Goal: Navigation & Orientation: Understand site structure

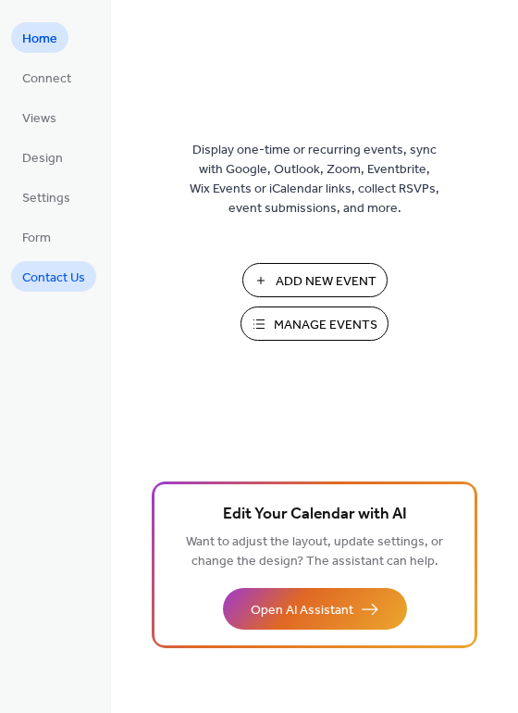
click at [51, 277] on span "Contact Us" at bounding box center [53, 277] width 63 height 19
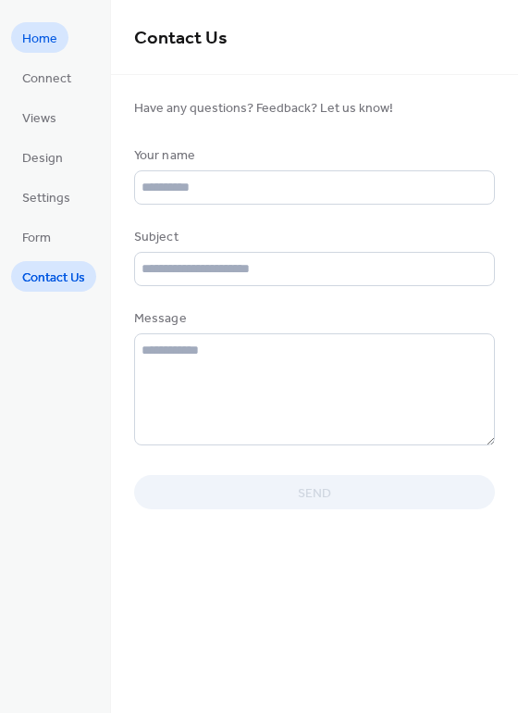
click at [50, 42] on span "Home" at bounding box center [39, 39] width 35 height 19
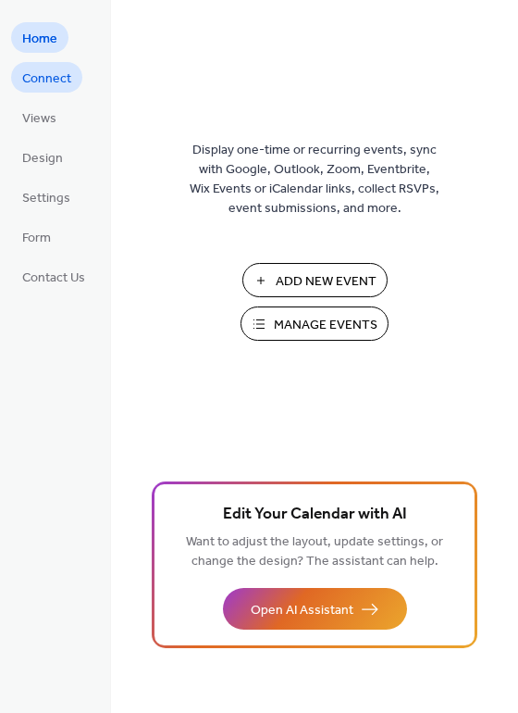
click at [63, 88] on span "Connect" at bounding box center [46, 78] width 49 height 19
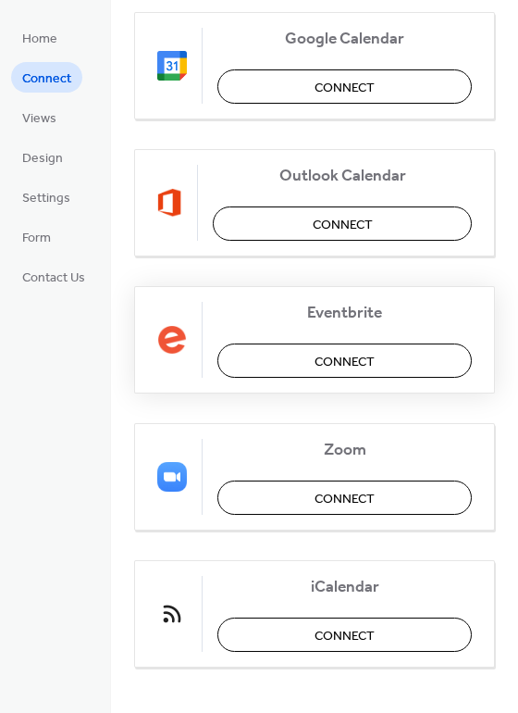
scroll to position [299, 0]
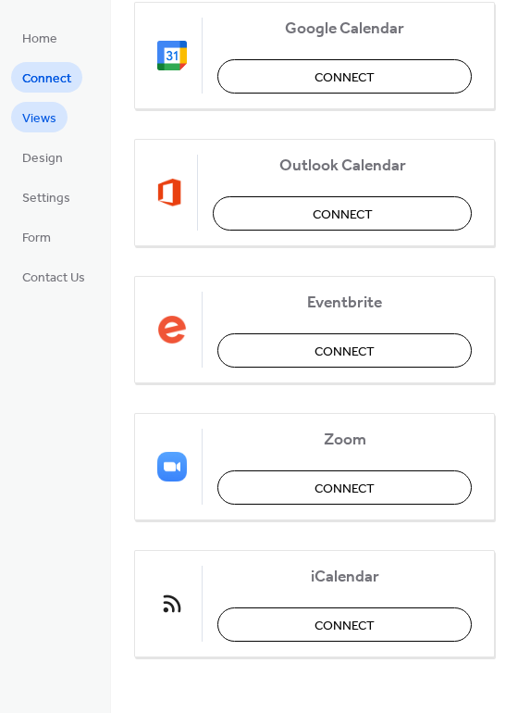
click at [52, 105] on link "Views" at bounding box center [39, 117] width 56 height 31
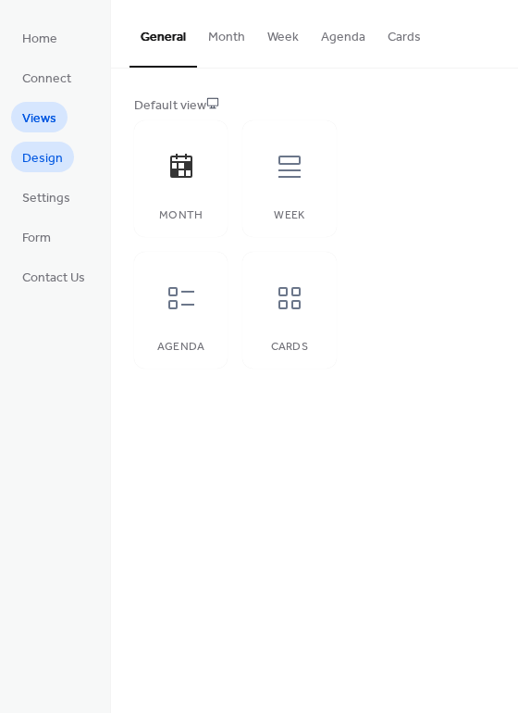
click at [56, 156] on span "Design" at bounding box center [42, 158] width 41 height 19
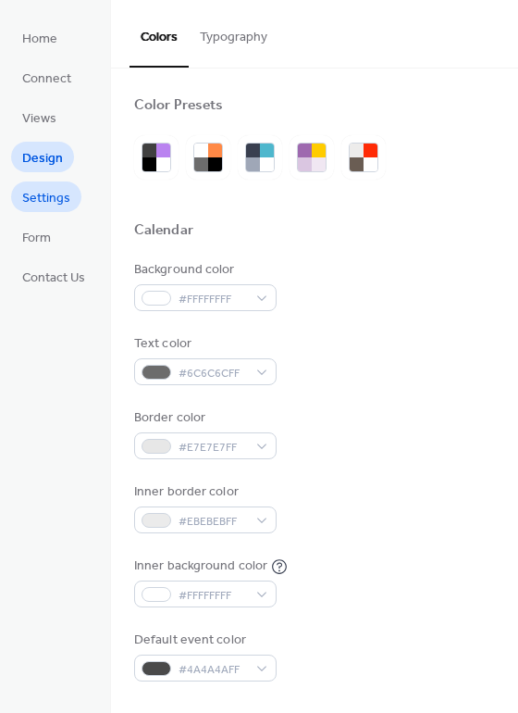
click at [57, 189] on span "Settings" at bounding box center [46, 198] width 48 height 19
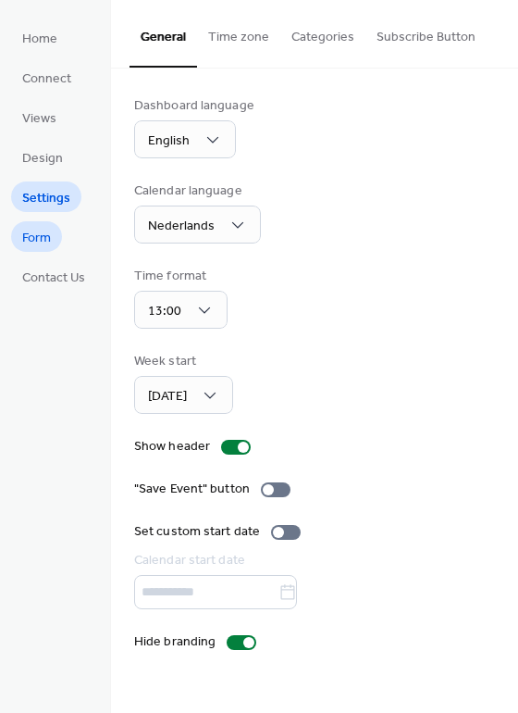
click at [41, 244] on span "Form" at bounding box center [36, 238] width 29 height 19
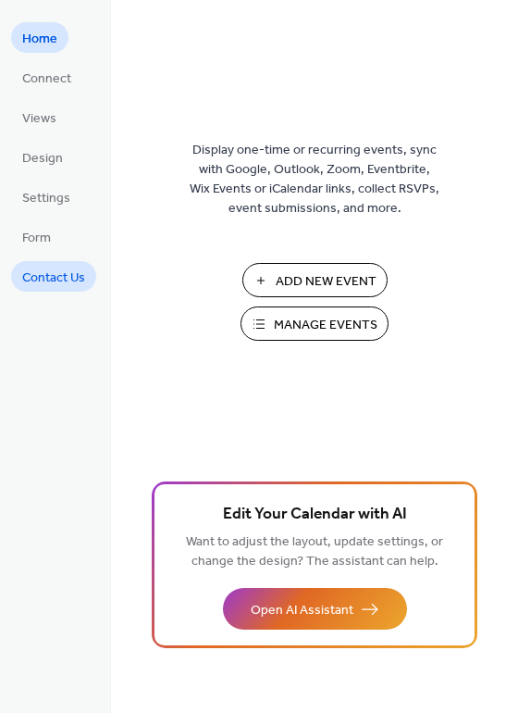
click at [42, 283] on span "Contact Us" at bounding box center [53, 277] width 63 height 19
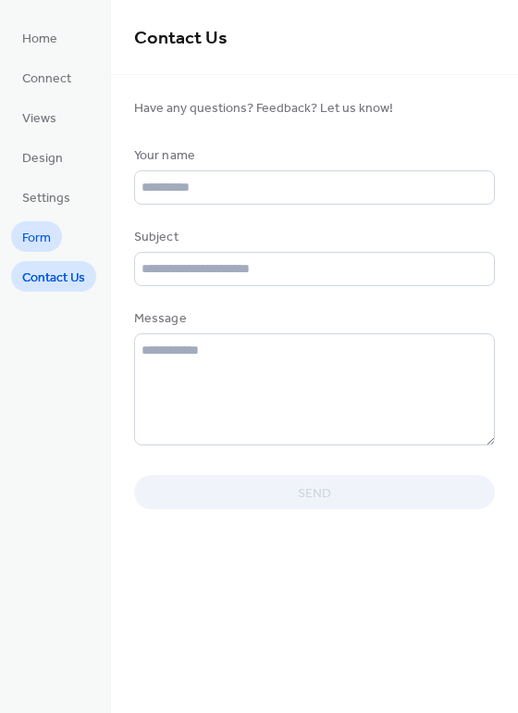
click at [44, 243] on span "Form" at bounding box center [36, 238] width 29 height 19
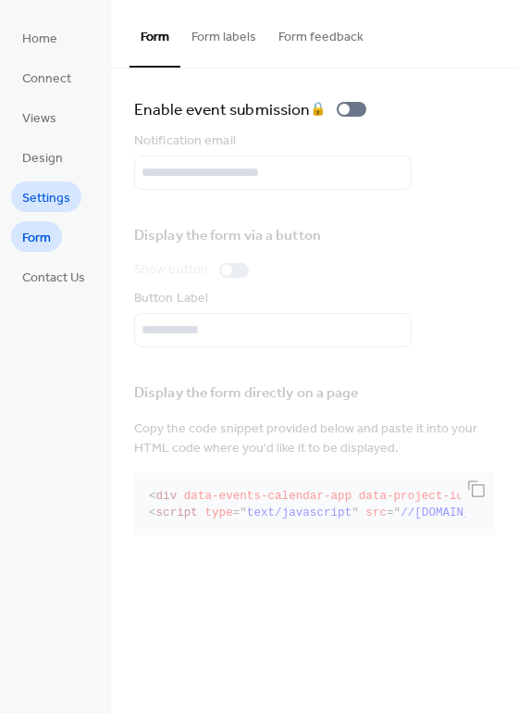
click at [40, 193] on span "Settings" at bounding box center [46, 198] width 48 height 19
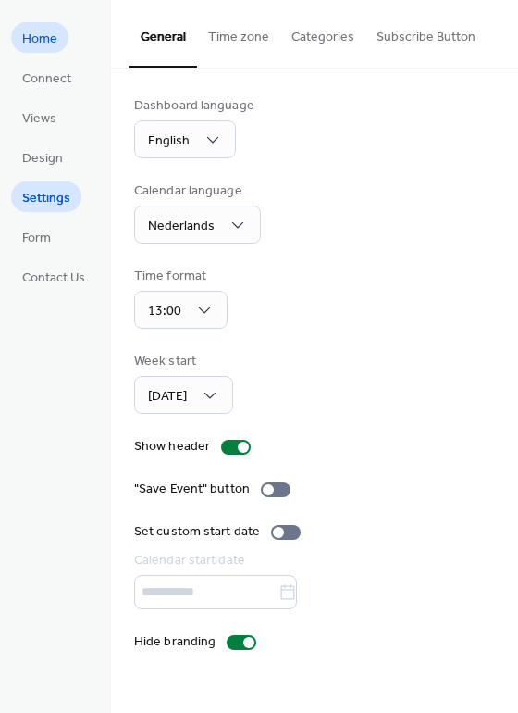
click at [31, 36] on span "Home" at bounding box center [39, 39] width 35 height 19
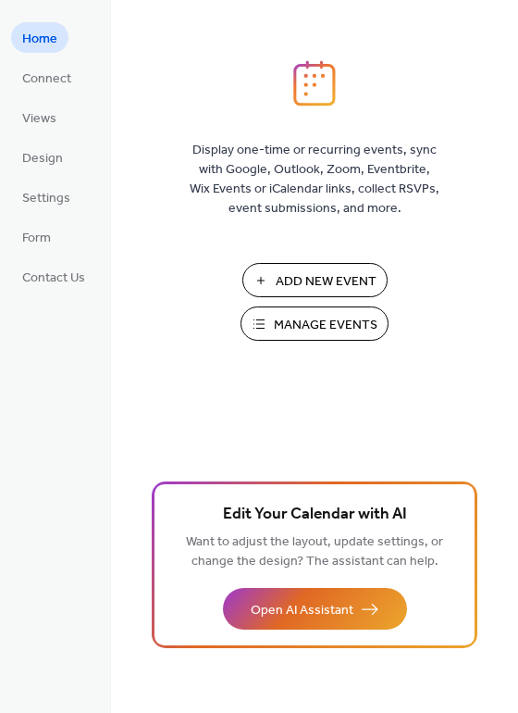
click at [25, 77] on span "Connect" at bounding box center [46, 78] width 49 height 19
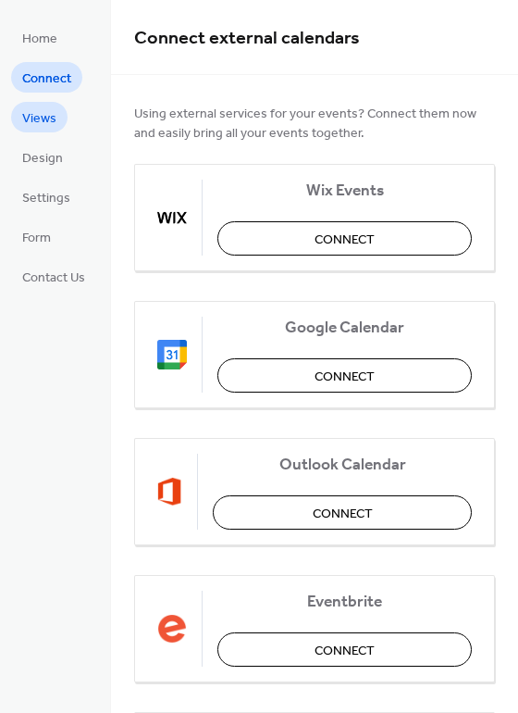
click at [47, 131] on link "Views" at bounding box center [39, 117] width 56 height 31
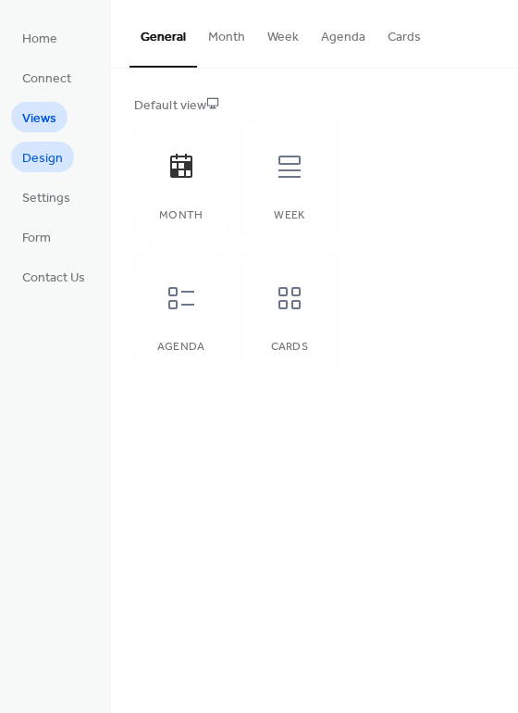
click at [35, 157] on span "Design" at bounding box center [42, 158] width 41 height 19
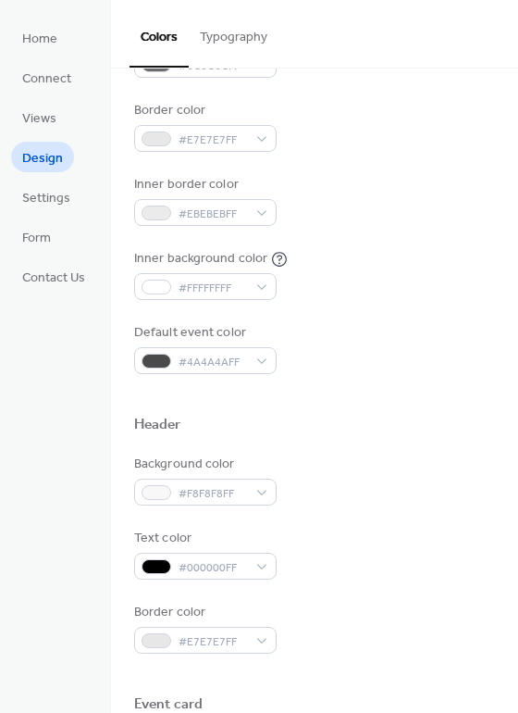
scroll to position [370, 0]
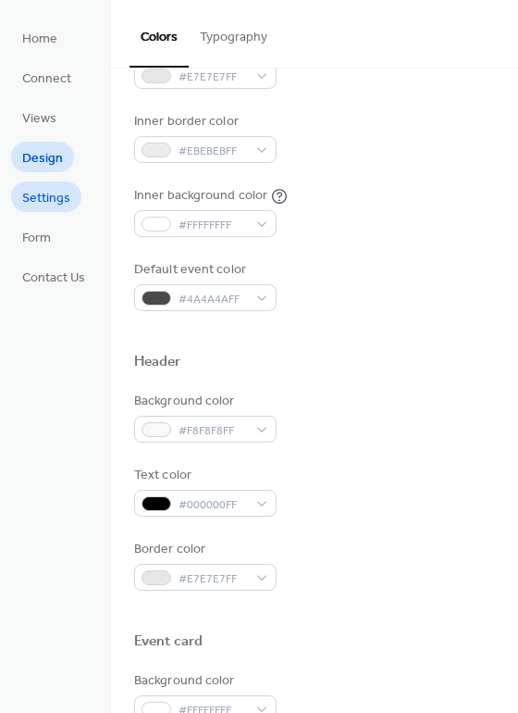
click at [65, 197] on span "Settings" at bounding box center [46, 198] width 48 height 19
